Goal: Task Accomplishment & Management: Manage account settings

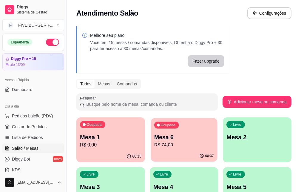
click at [160, 140] on p "Mesa 6" at bounding box center [184, 137] width 60 height 8
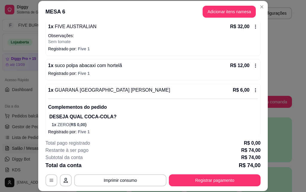
scroll to position [89, 0]
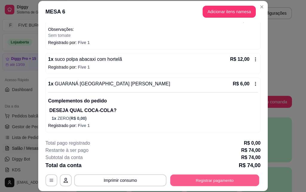
click at [217, 180] on button "Registrar pagamento" at bounding box center [214, 180] width 89 height 12
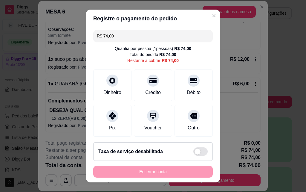
drag, startPoint x: 118, startPoint y: 35, endPoint x: 63, endPoint y: 31, distance: 55.1
click at [63, 31] on div "Registre o pagamento do pedido R$ 74,00 Quantia por pessoa ( 1 pessoas) R$ 74,0…" at bounding box center [153, 96] width 306 height 192
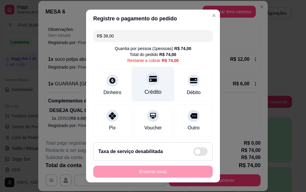
click at [146, 88] on div "Crédito" at bounding box center [153, 84] width 42 height 35
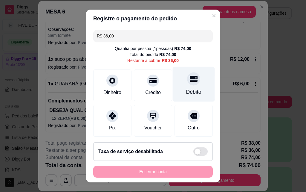
click at [187, 80] on div at bounding box center [193, 78] width 13 height 13
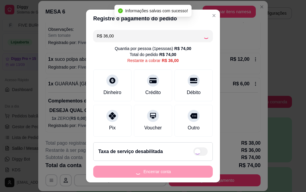
type input "R$ 0,00"
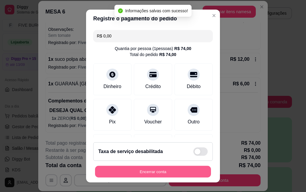
click at [163, 173] on button "Encerrar conta" at bounding box center [153, 172] width 116 height 12
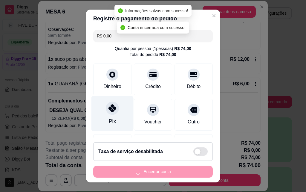
scroll to position [0, 0]
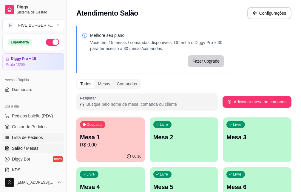
click at [30, 139] on span "Lista de Pedidos" at bounding box center [27, 137] width 31 height 6
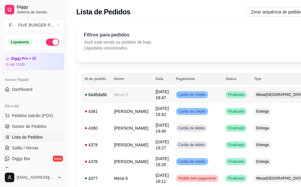
click at [195, 96] on td "Cartão de crédito" at bounding box center [198, 94] width 50 height 17
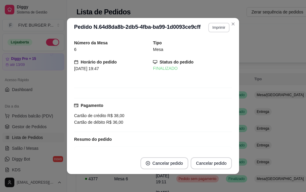
click at [220, 26] on button "Imprimir" at bounding box center [218, 28] width 21 height 10
click at [220, 50] on button "IMPRESSORA" at bounding box center [206, 48] width 42 height 9
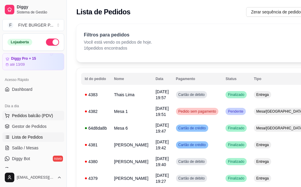
click at [51, 114] on button "Pedidos balcão (PDV)" at bounding box center [33, 116] width 62 height 10
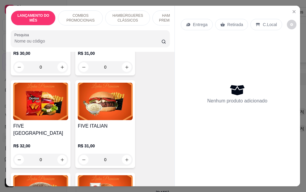
scroll to position [687, 0]
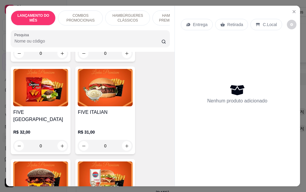
click at [60, 140] on div "0" at bounding box center [40, 146] width 55 height 12
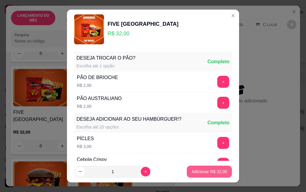
click at [201, 173] on p "Adicionar R$ 32,00" at bounding box center [210, 171] width 36 height 6
type input "1"
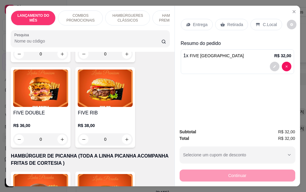
scroll to position [956, 0]
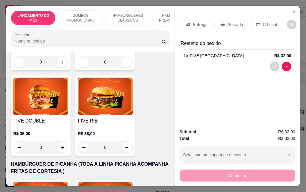
click at [63, 141] on div "0" at bounding box center [40, 147] width 55 height 12
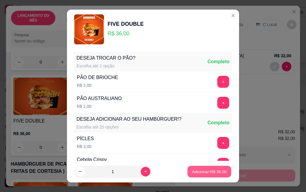
click at [213, 170] on p "Adicionar R$ 36,00" at bounding box center [209, 171] width 35 height 6
type input "1"
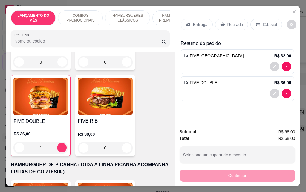
click at [61, 141] on div "1" at bounding box center [40, 147] width 54 height 12
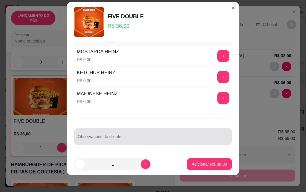
scroll to position [10, 0]
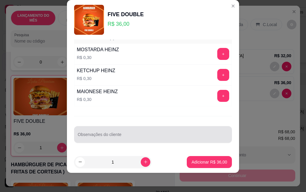
click at [149, 139] on input "Observações do cliente" at bounding box center [153, 137] width 151 height 6
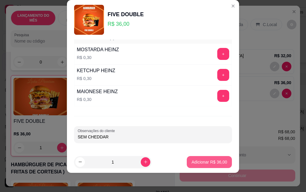
type input "SEM CHEDDAR"
click at [217, 162] on p "Adicionar R$ 36,00" at bounding box center [209, 162] width 35 height 6
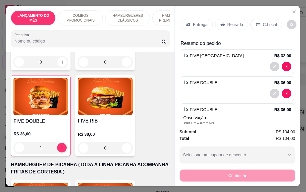
click at [193, 23] on p "Entrega" at bounding box center [200, 25] width 15 height 6
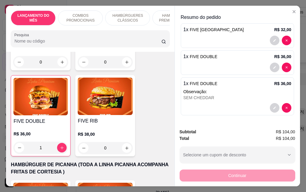
scroll to position [0, 0]
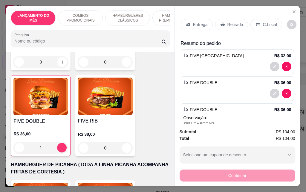
click at [195, 24] on p "Entrega" at bounding box center [200, 25] width 15 height 6
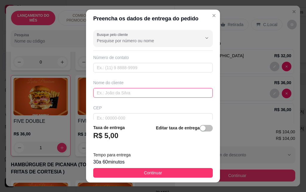
click at [132, 90] on input "text" at bounding box center [153, 93] width 120 height 10
type input "[PERSON_NAME]"
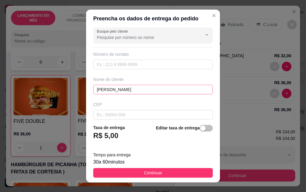
scroll to position [70, 0]
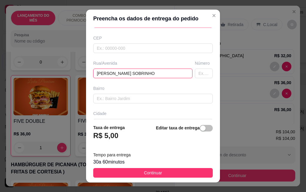
type input "[PERSON_NAME] SOBRINHO"
type input "48"
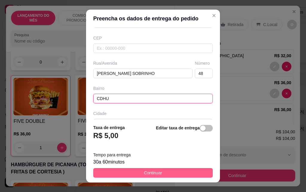
type input "CDHU"
click at [181, 171] on button "Continuar" at bounding box center [153, 173] width 120 height 10
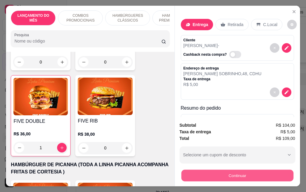
click at [240, 178] on button "Continuar" at bounding box center [237, 175] width 112 height 12
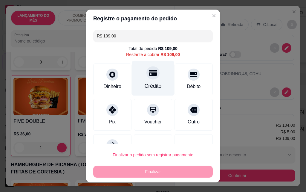
click at [155, 85] on div "Crédito" at bounding box center [153, 86] width 17 height 8
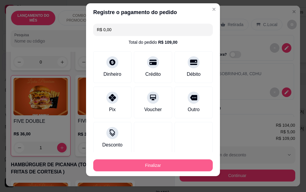
scroll to position [10, 0]
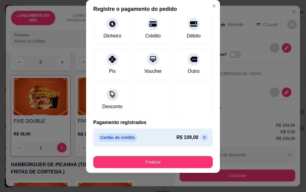
click at [202, 137] on icon at bounding box center [204, 137] width 5 height 5
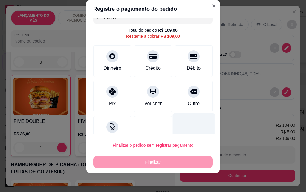
scroll to position [0, 0]
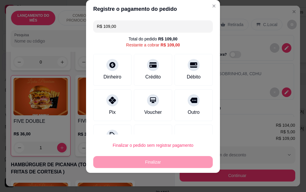
drag, startPoint x: 136, startPoint y: 23, endPoint x: 59, endPoint y: 34, distance: 77.5
click at [59, 34] on div "Registre o pagamento do pedido R$ 109,00 Total do pedido R$ 109,00 Restante a c…" at bounding box center [153, 96] width 306 height 192
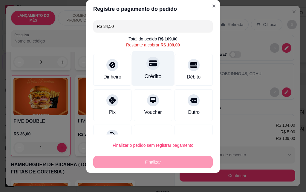
click at [149, 69] on div at bounding box center [152, 62] width 13 height 13
type input "R$ 0,00"
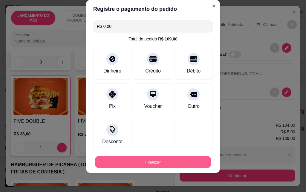
click at [162, 166] on button "Finalizar" at bounding box center [153, 162] width 116 height 12
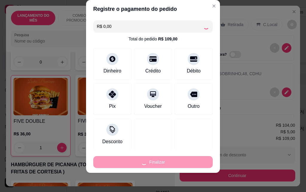
type input "0"
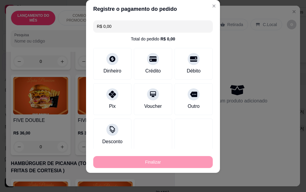
type input "-R$ 109,00"
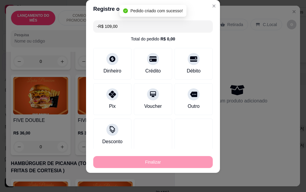
scroll to position [955, 0]
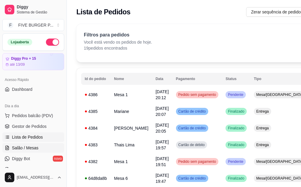
click at [30, 150] on span "Salão / Mesas" at bounding box center [25, 148] width 27 height 6
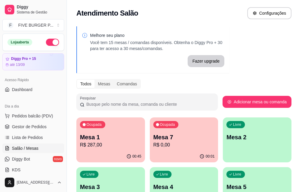
click at [102, 149] on div "Ocupada Mesa 1 R$ 287,00" at bounding box center [110, 133] width 69 height 33
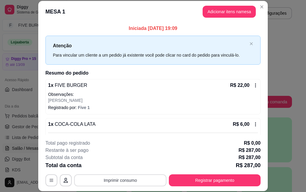
click at [106, 177] on button "Imprimir consumo" at bounding box center [120, 180] width 92 height 12
click at [110, 166] on button "IMPRESSORA" at bounding box center [119, 166] width 43 height 10
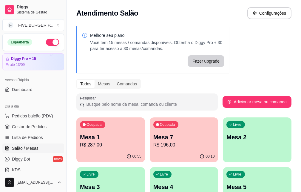
click at [102, 135] on p "Mesa 1" at bounding box center [111, 137] width 62 height 8
click at [29, 112] on button "Pedidos balcão (PDV)" at bounding box center [33, 116] width 62 height 10
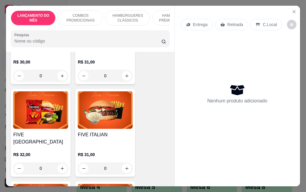
scroll to position [687, 0]
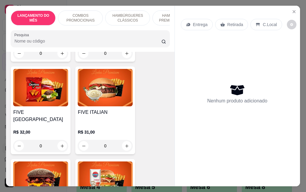
click at [58, 140] on div "0" at bounding box center [40, 146] width 55 height 12
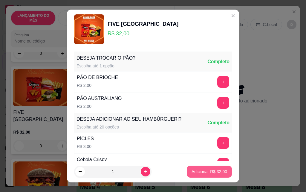
click at [209, 170] on p "Adicionar R$ 32,00" at bounding box center [210, 171] width 36 height 6
type input "1"
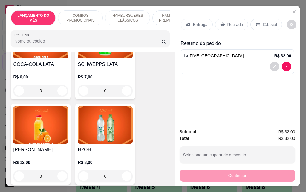
scroll to position [2450, 0]
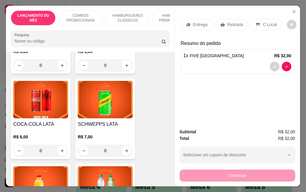
click at [59, 144] on div "0" at bounding box center [40, 150] width 55 height 12
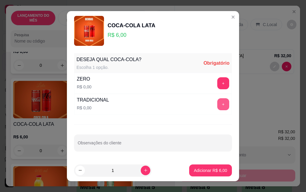
click at [217, 106] on button "+" at bounding box center [223, 104] width 12 height 12
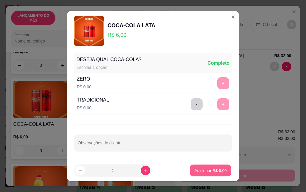
click at [204, 170] on p "Adicionar R$ 6,00" at bounding box center [210, 170] width 32 height 6
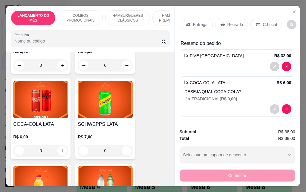
click at [202, 22] on p "Entrega" at bounding box center [200, 25] width 15 height 6
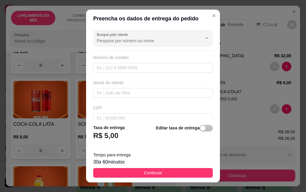
scroll to position [60, 0]
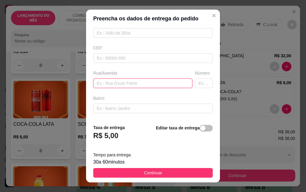
click at [127, 83] on input "text" at bounding box center [142, 83] width 99 height 10
type input "pricles martins sodero"
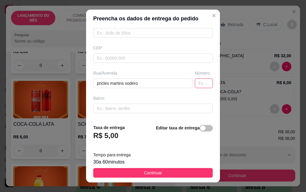
click at [195, 83] on input "text" at bounding box center [204, 83] width 18 height 10
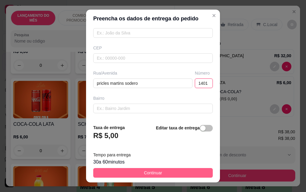
type input "1401"
click at [137, 172] on button "Continuar" at bounding box center [153, 173] width 120 height 10
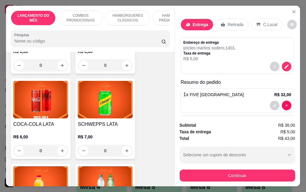
click at [190, 26] on div "Entrega" at bounding box center [197, 24] width 32 height 11
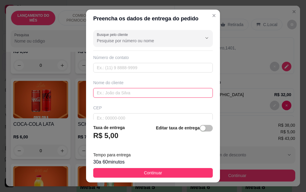
click at [130, 91] on input "text" at bounding box center [153, 93] width 120 height 10
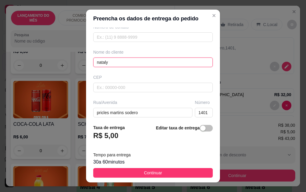
scroll to position [90, 0]
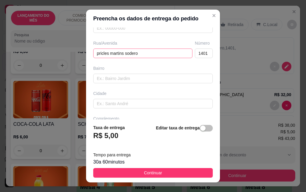
type input "nataly"
click at [96, 54] on input "pricles martins sodero" at bounding box center [142, 53] width 99 height 10
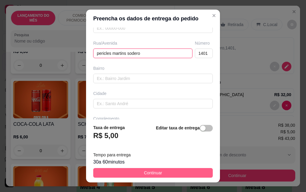
type input "pericles martins sodero"
click at [174, 171] on button "Continuar" at bounding box center [153, 173] width 120 height 10
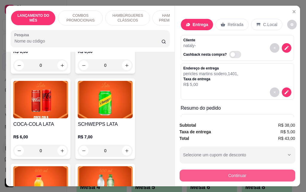
click at [213, 171] on button "Continuar" at bounding box center [238, 175] width 116 height 12
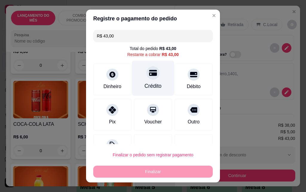
click at [149, 81] on div "Crédito" at bounding box center [153, 78] width 42 height 35
type input "R$ 0,00"
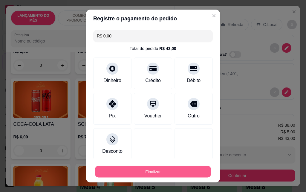
click at [160, 169] on button "Finalizar" at bounding box center [153, 172] width 116 height 12
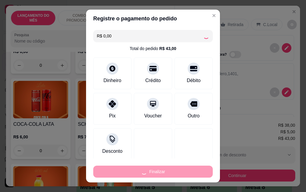
type input "0"
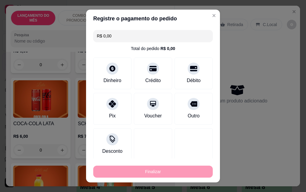
type input "-R$ 43,00"
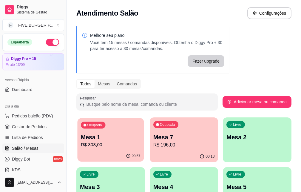
click at [98, 148] on div "Ocupada Mesa 1 R$ 303,00" at bounding box center [110, 134] width 67 height 32
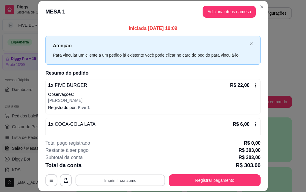
click at [142, 183] on button "Imprimir consumo" at bounding box center [121, 180] width 90 height 12
click at [135, 167] on button "IMPRESSORA" at bounding box center [120, 165] width 42 height 9
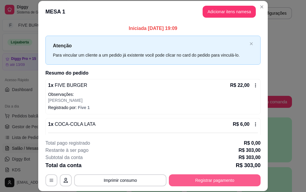
click at [189, 180] on button "Registrar pagamento" at bounding box center [215, 180] width 92 height 12
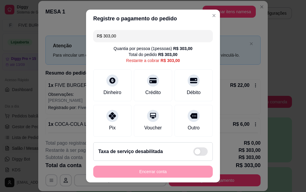
drag, startPoint x: 119, startPoint y: 36, endPoint x: 62, endPoint y: 42, distance: 56.8
click at [62, 42] on div "Registre o pagamento do pedido R$ 303,00 Quantia por pessoa ( 1 pessoas) R$ 303…" at bounding box center [153, 96] width 306 height 192
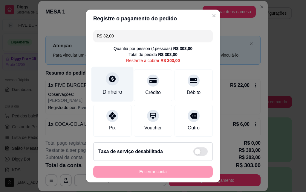
type input "R$ 32,00"
click at [117, 85] on div "Dinheiro" at bounding box center [112, 84] width 42 height 35
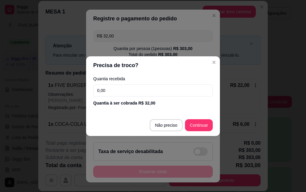
click at [121, 90] on input "0,00" at bounding box center [153, 90] width 120 height 12
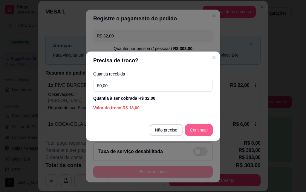
type input "50,00"
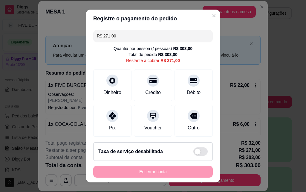
drag, startPoint x: 131, startPoint y: 35, endPoint x: 13, endPoint y: 37, distance: 118.9
click at [13, 37] on div "Registre o pagamento do pedido R$ 271,00 Quantia por pessoa ( 1 pessoas) R$ 303…" at bounding box center [153, 96] width 306 height 192
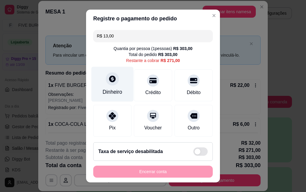
type input "R$ 13,00"
click at [99, 85] on div "Dinheiro" at bounding box center [112, 84] width 42 height 35
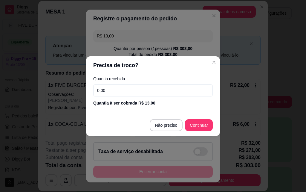
click at [107, 91] on input "0,00" at bounding box center [153, 90] width 120 height 12
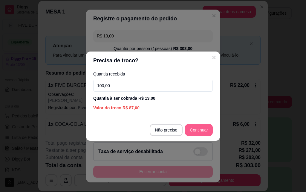
type input "100,00"
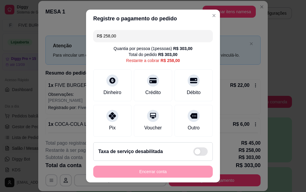
drag, startPoint x: 120, startPoint y: 38, endPoint x: 55, endPoint y: 38, distance: 65.4
click at [55, 38] on div "Registre o pagamento do pedido R$ 258,00 Quantia por pessoa ( 1 pessoas) R$ 303…" at bounding box center [153, 96] width 306 height 192
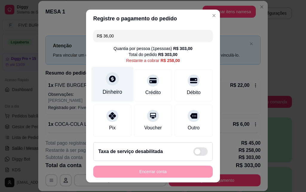
type input "R$ 36,00"
click at [117, 95] on div "Dinheiro" at bounding box center [112, 92] width 20 height 8
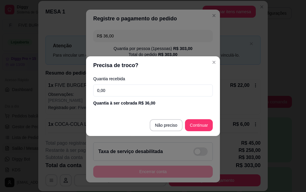
click at [117, 95] on input "0,00" at bounding box center [153, 90] width 120 height 12
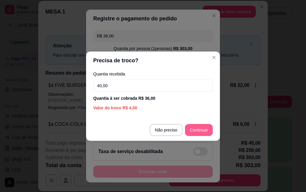
type input "40,00"
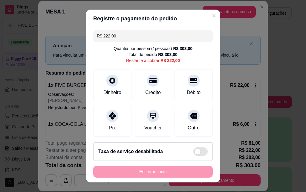
drag, startPoint x: 124, startPoint y: 37, endPoint x: 13, endPoint y: 36, distance: 111.7
click at [13, 36] on div "Registre o pagamento do pedido R$ 222,00 Quantia por pessoa ( 1 pessoas) R$ 303…" at bounding box center [153, 96] width 306 height 192
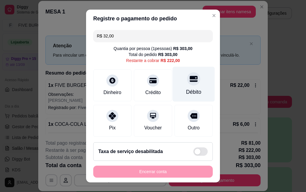
click at [186, 89] on div "Débito" at bounding box center [193, 92] width 15 height 8
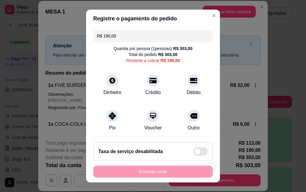
drag, startPoint x: 133, startPoint y: 37, endPoint x: 24, endPoint y: 37, distance: 108.7
click at [24, 37] on div "Registre o pagamento do pedido R$ 190,00 Quantia por pessoa ( 1 pessoas) R$ 303…" at bounding box center [153, 96] width 306 height 192
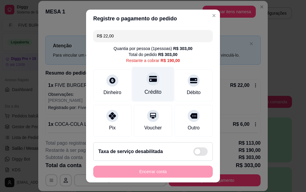
click at [149, 81] on icon at bounding box center [153, 79] width 8 height 6
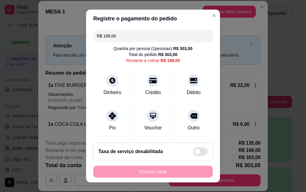
drag, startPoint x: 124, startPoint y: 34, endPoint x: 76, endPoint y: 30, distance: 47.6
click at [76, 30] on div "Registre o pagamento do pedido R$ 168,00 Quantia por pessoa ( 1 pessoas) R$ 303…" at bounding box center [153, 96] width 306 height 192
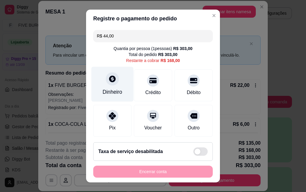
type input "R$ 44,00"
click at [108, 82] on icon at bounding box center [112, 79] width 8 height 8
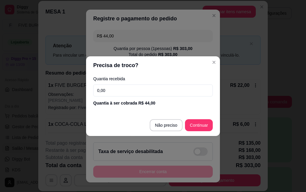
click at [117, 88] on input "0,00" at bounding box center [153, 90] width 120 height 12
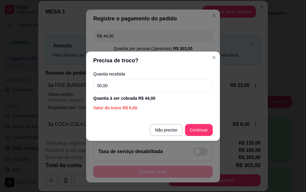
type input "50,00"
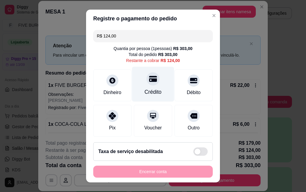
click at [158, 83] on div "Crédito" at bounding box center [153, 84] width 42 height 35
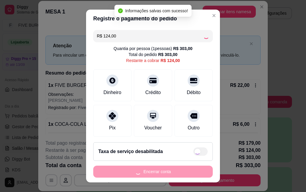
type input "R$ 0,00"
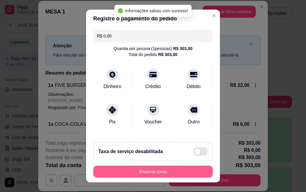
click at [181, 170] on button "Encerrar conta" at bounding box center [153, 171] width 120 height 12
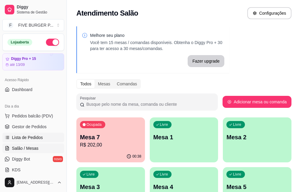
click at [41, 135] on span "Lista de Pedidos" at bounding box center [27, 137] width 31 height 6
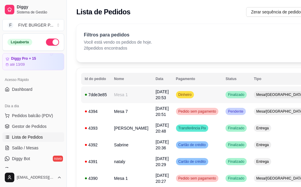
click at [197, 94] on td "Dinheiro" at bounding box center [198, 94] width 50 height 17
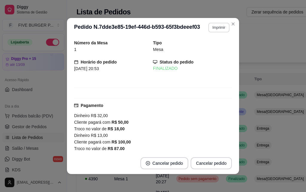
click at [217, 30] on button "Imprimir" at bounding box center [218, 28] width 21 height 10
click at [215, 48] on button "IMPRESSORA" at bounding box center [205, 49] width 43 height 10
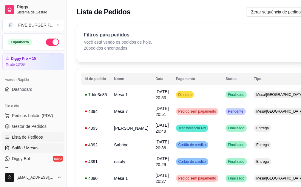
drag, startPoint x: 32, startPoint y: 147, endPoint x: 37, endPoint y: 149, distance: 6.0
click at [32, 147] on span "Salão / Mesas" at bounding box center [25, 148] width 27 height 6
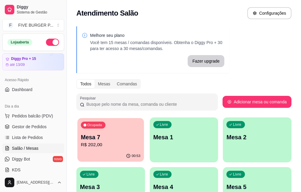
click at [111, 141] on p "R$ 202,00" at bounding box center [110, 144] width 59 height 7
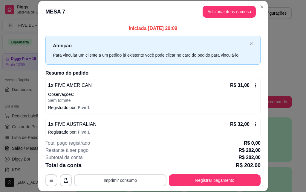
click at [133, 177] on button "Imprimir consumo" at bounding box center [120, 180] width 92 height 12
click at [127, 164] on button "IMPRESSORA" at bounding box center [119, 166] width 43 height 10
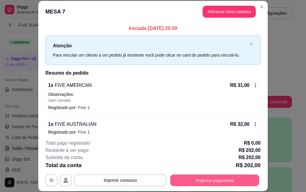
click at [222, 182] on button "Registrar pagamento" at bounding box center [214, 180] width 89 height 12
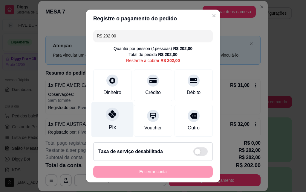
click at [114, 119] on div "Pix" at bounding box center [112, 119] width 42 height 35
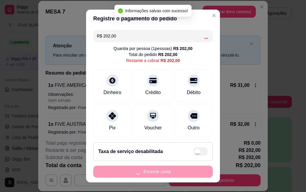
type input "R$ 0,00"
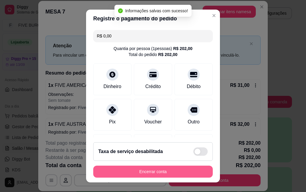
click at [174, 172] on button "Encerrar conta" at bounding box center [153, 171] width 120 height 12
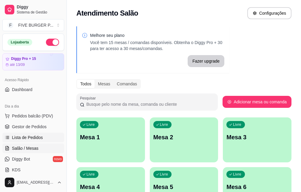
click at [46, 137] on link "Lista de Pedidos" at bounding box center [33, 137] width 62 height 10
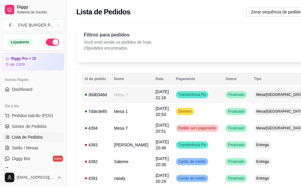
click at [199, 98] on td "Transferência Pix" at bounding box center [198, 94] width 50 height 17
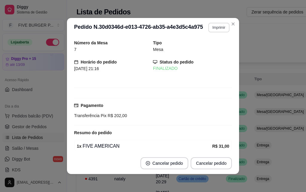
click at [215, 27] on button "Imprimir" at bounding box center [218, 28] width 21 height 10
click at [217, 47] on button "IMPRESSORA" at bounding box center [205, 49] width 43 height 10
